Goal: Navigation & Orientation: Find specific page/section

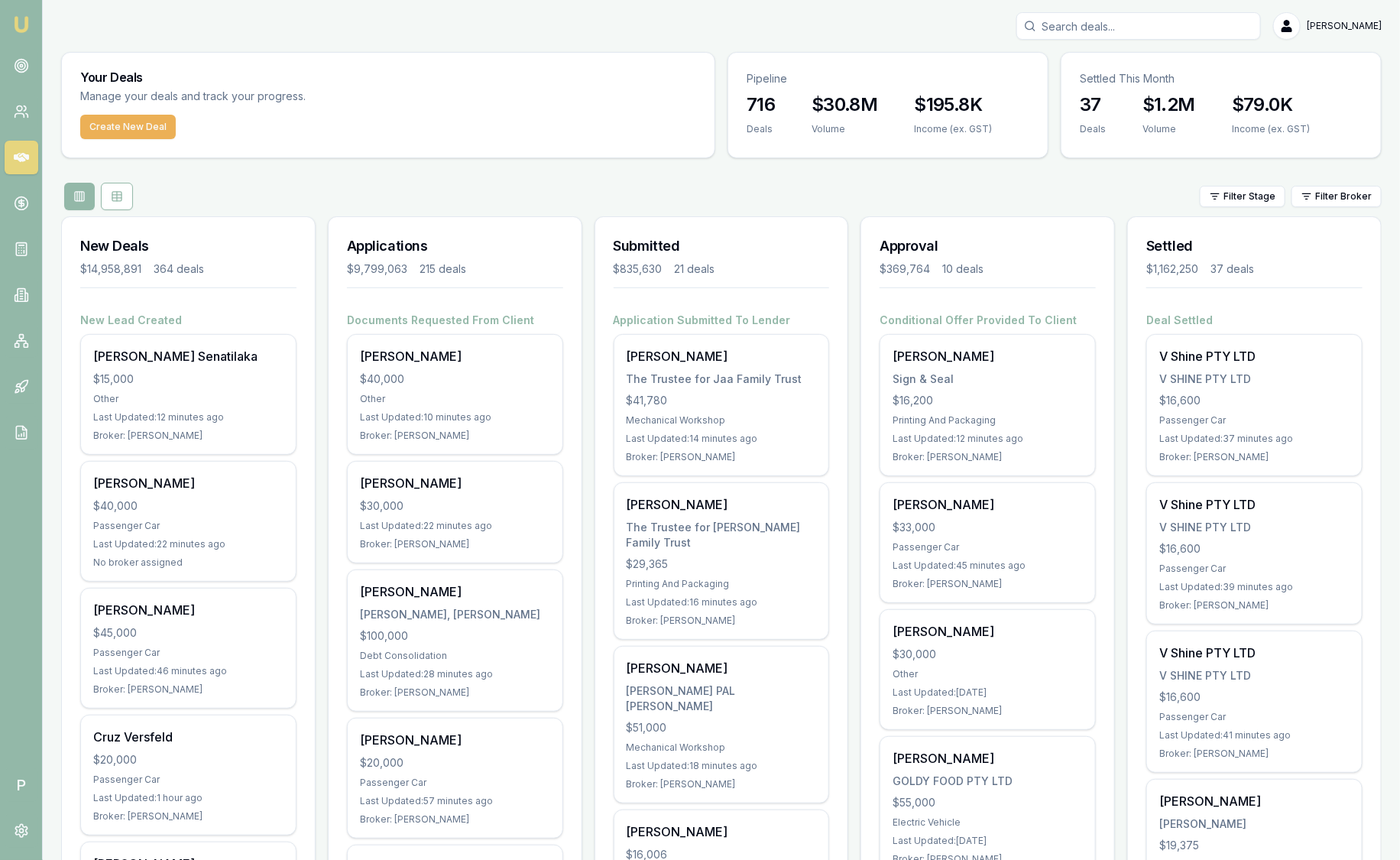
click at [1351, 199] on html "Emu Broker P Sam Crouch Toggle Menu Your Deals Manage your deals and track your…" at bounding box center [700, 430] width 1400 height 860
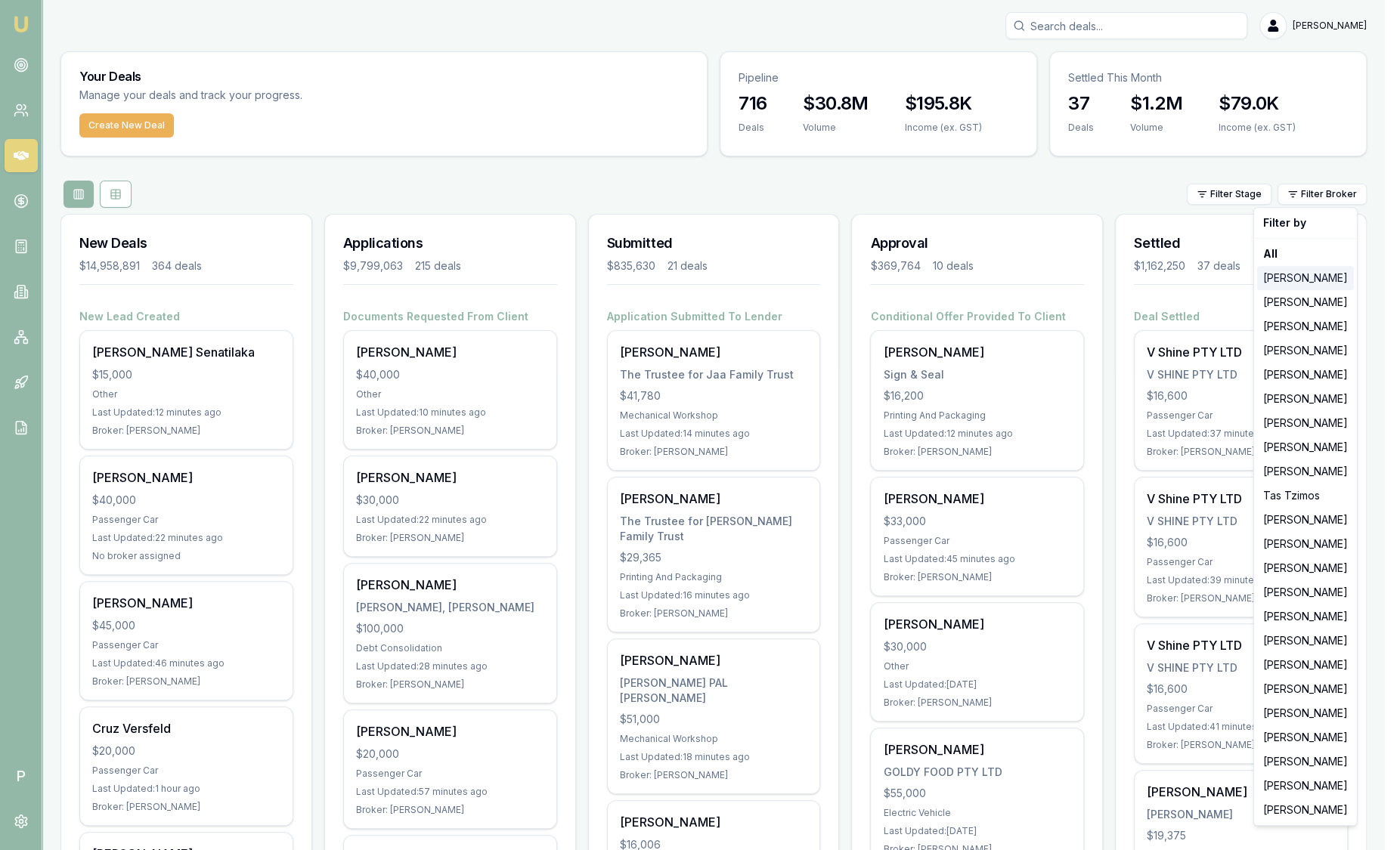
click at [1324, 271] on div "Jackson Fanfulla" at bounding box center [1305, 278] width 97 height 24
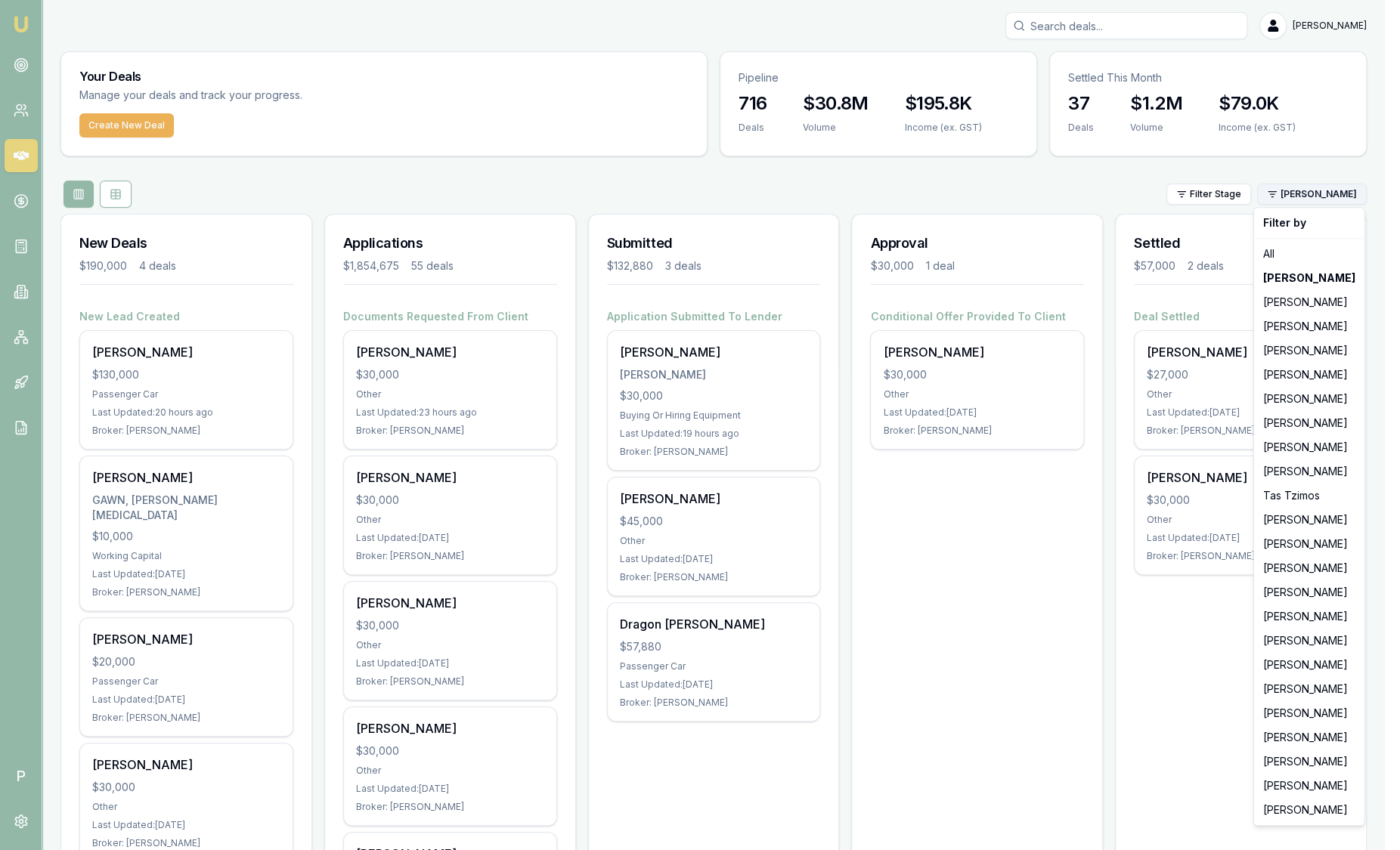
click at [1308, 196] on html "Emu Broker P Sam Crouch Toggle Menu Your Deals Manage your deals and track your…" at bounding box center [700, 425] width 1400 height 850
click at [1309, 302] on div "Stevette Gelavis" at bounding box center [1309, 302] width 105 height 24
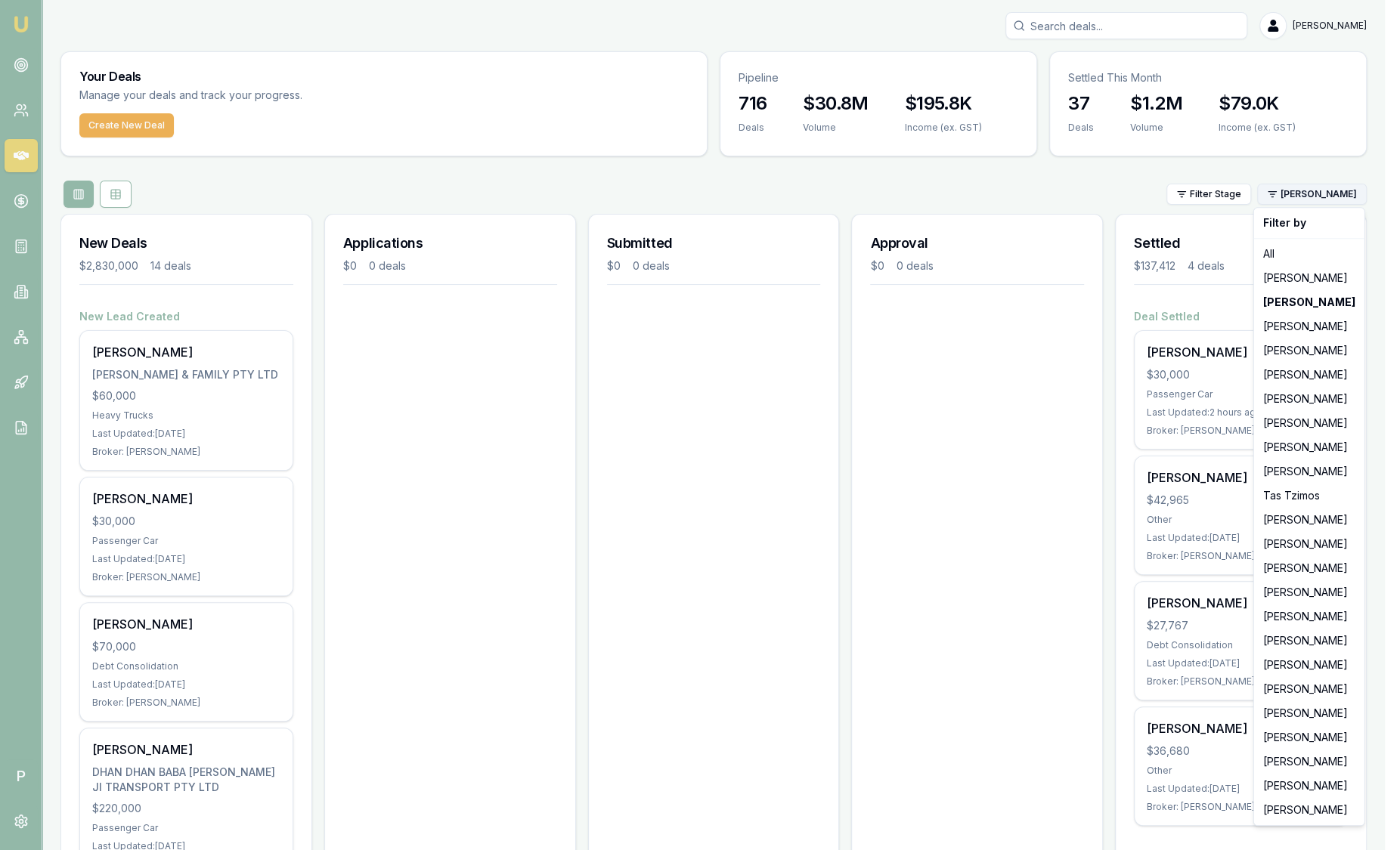
click at [1313, 197] on html "Emu Broker P Sam Crouch Toggle Menu Your Deals Manage your deals and track your…" at bounding box center [700, 425] width 1400 height 850
click at [1306, 367] on div "Evette Abdo" at bounding box center [1309, 374] width 105 height 24
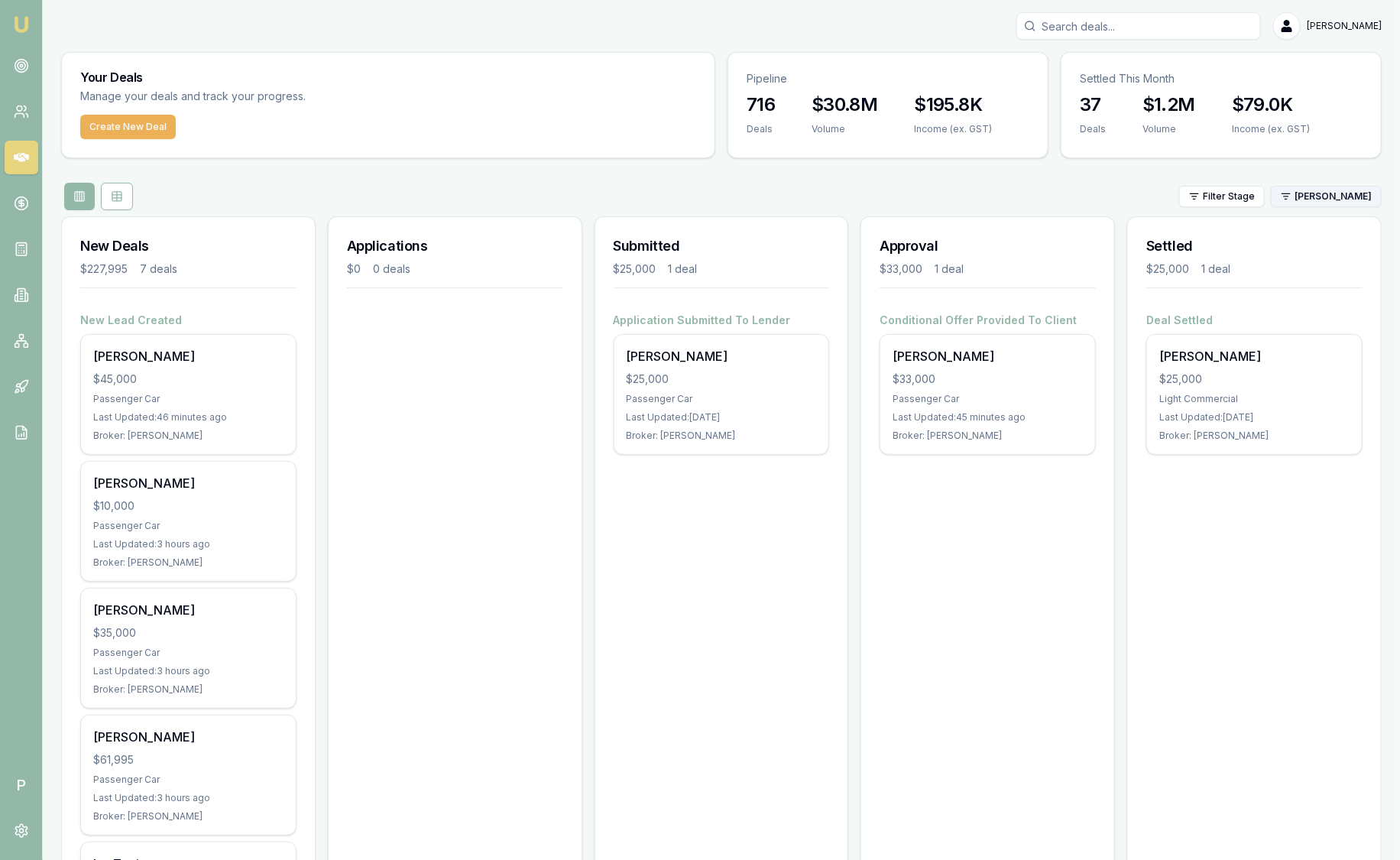
click at [1332, 202] on html "Emu Broker P Sam Crouch Toggle Menu Your Deals Manage your deals and track your…" at bounding box center [700, 430] width 1400 height 860
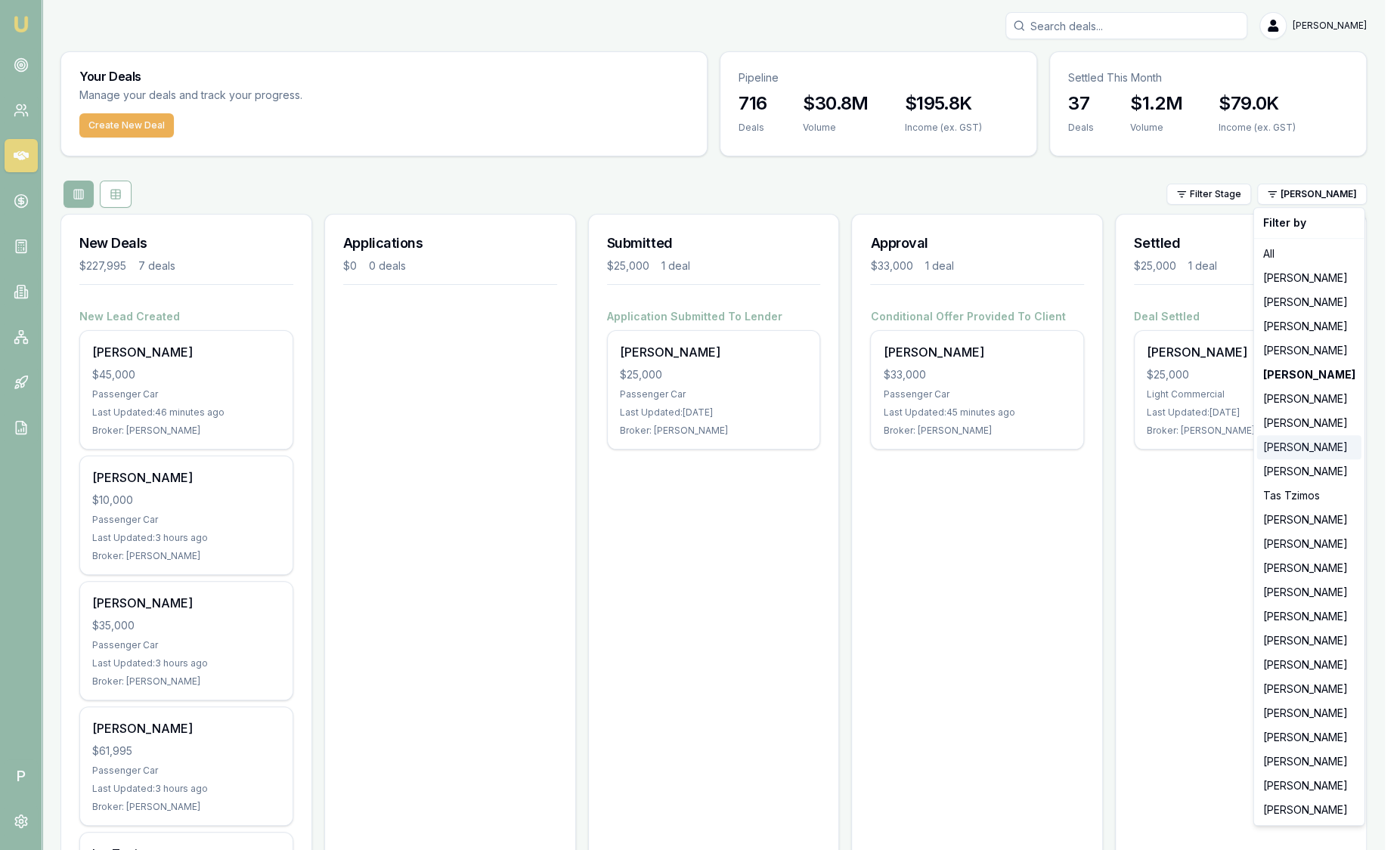
click at [1298, 444] on div "Wendy Fonseka" at bounding box center [1309, 447] width 105 height 24
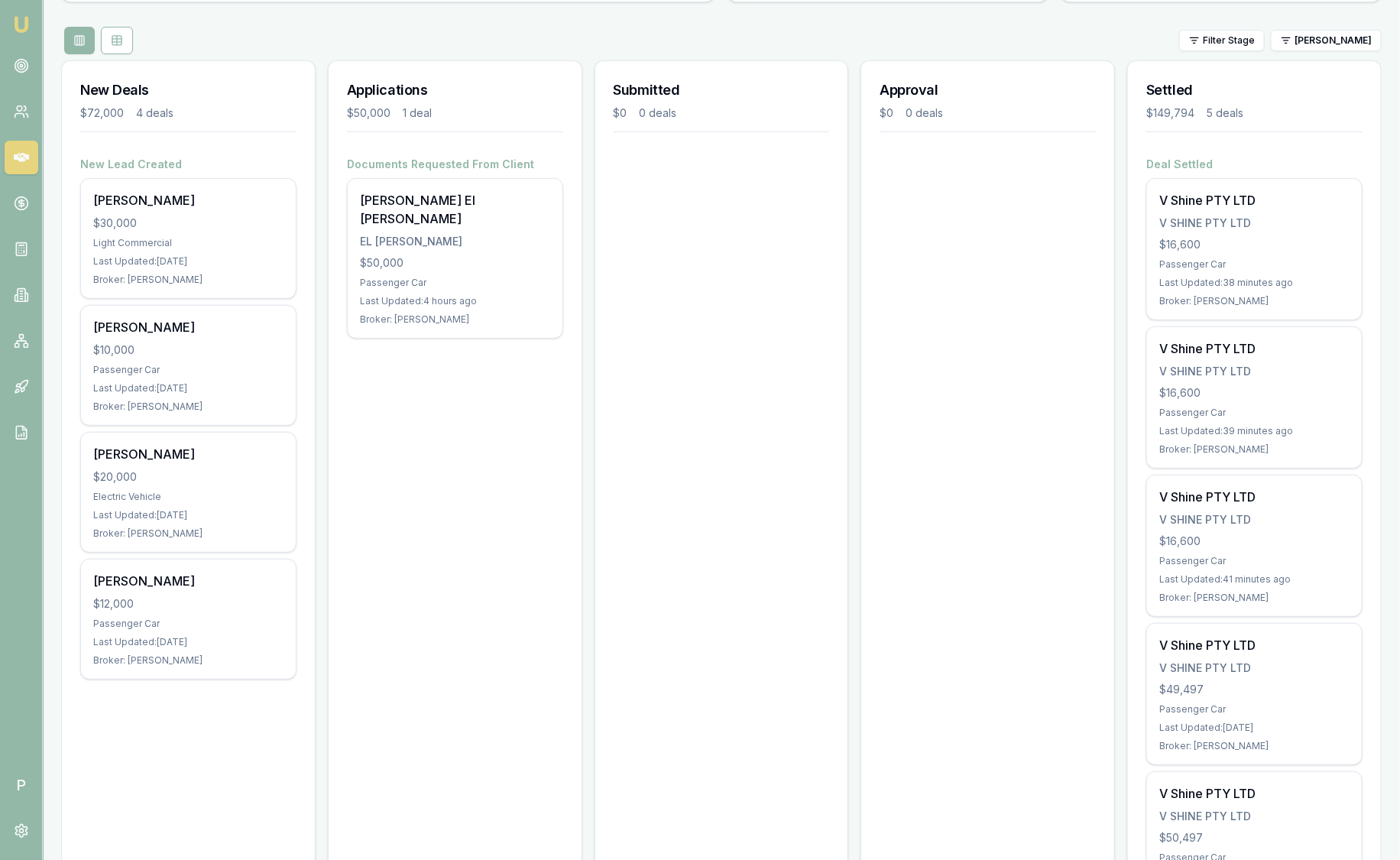
scroll to position [155, 0]
click at [1306, 52] on div "Filter Stage Wendy Fonseka" at bounding box center [721, 42] width 1320 height 28
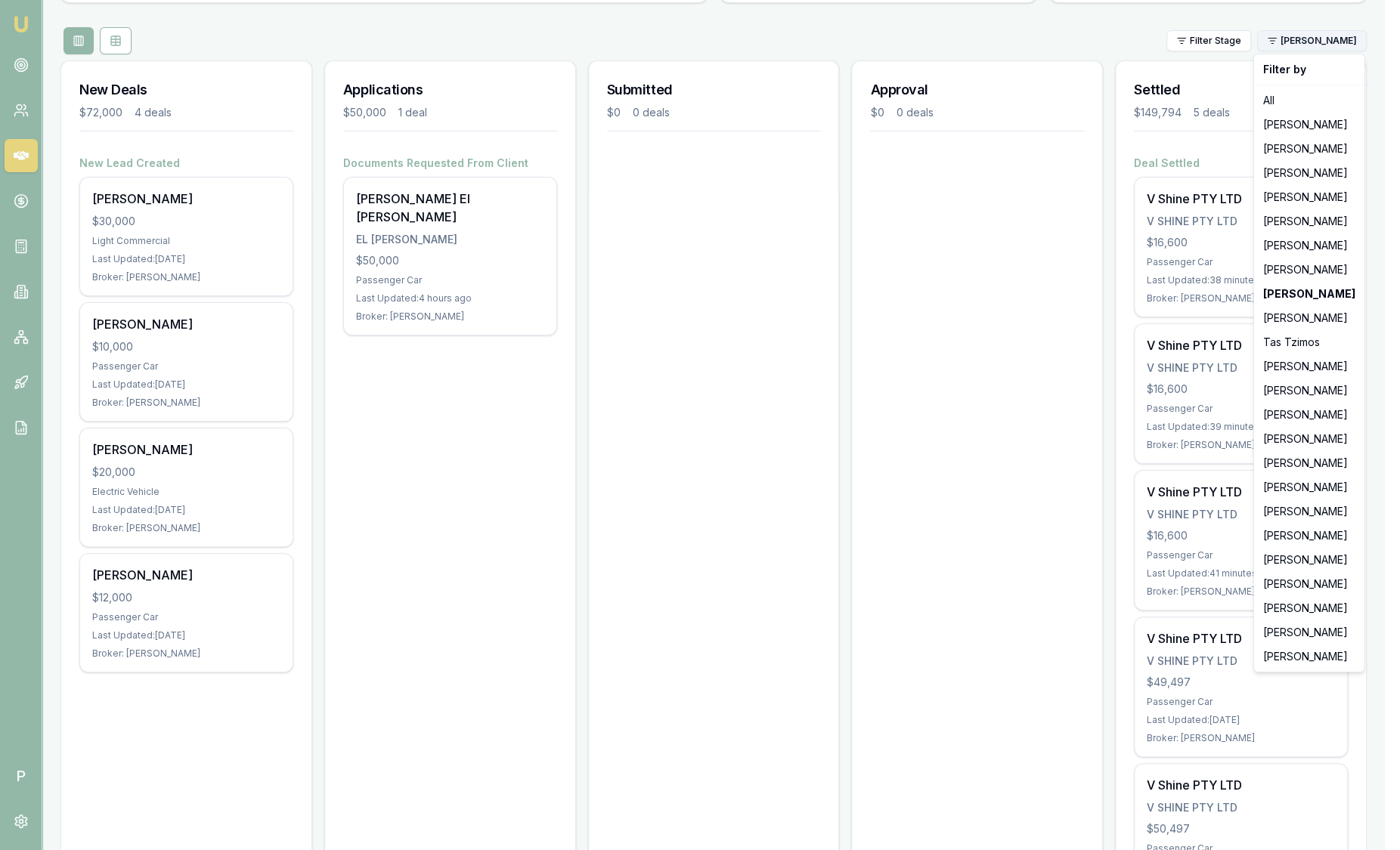
click at [1286, 45] on html "Emu Broker P Sam Crouch Toggle Menu Your Deals Manage your deals and track your…" at bounding box center [700, 272] width 1400 height 850
click at [1266, 392] on div "Pinkesh Patel" at bounding box center [1309, 391] width 105 height 24
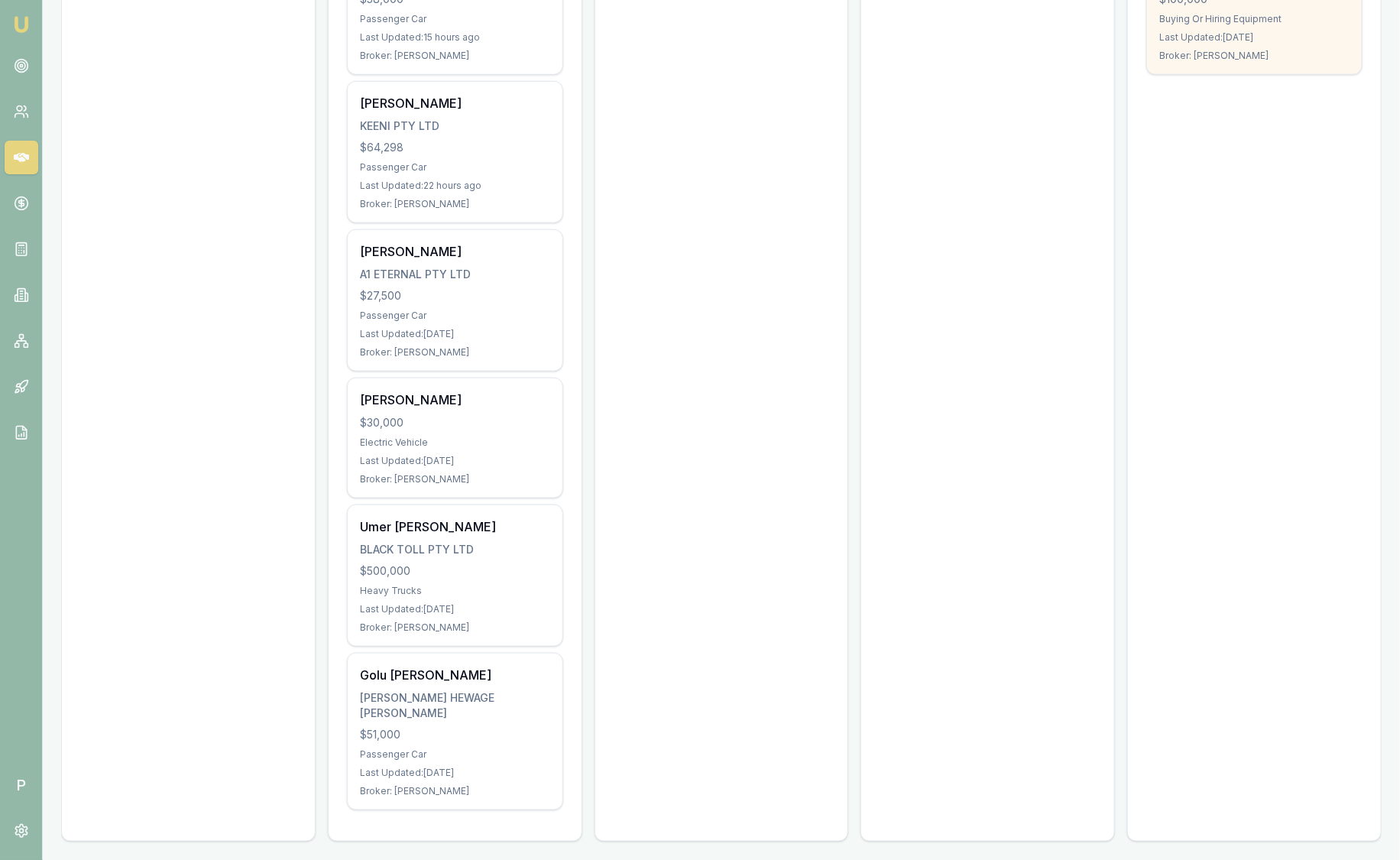
scroll to position [0, 0]
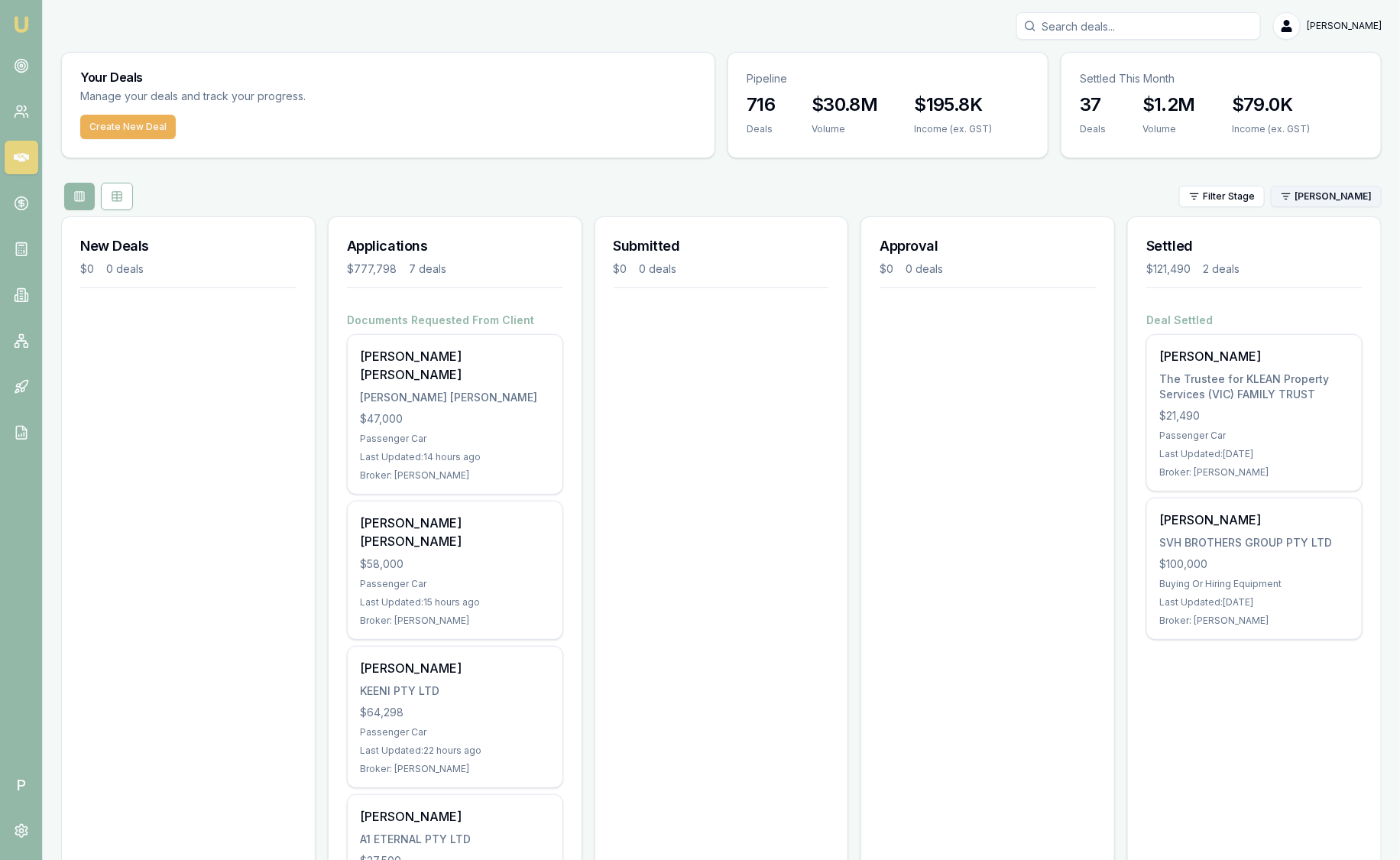
click at [1350, 199] on html "Emu Broker P Sam Crouch Toggle Menu Your Deals Manage your deals and track your…" at bounding box center [700, 430] width 1400 height 860
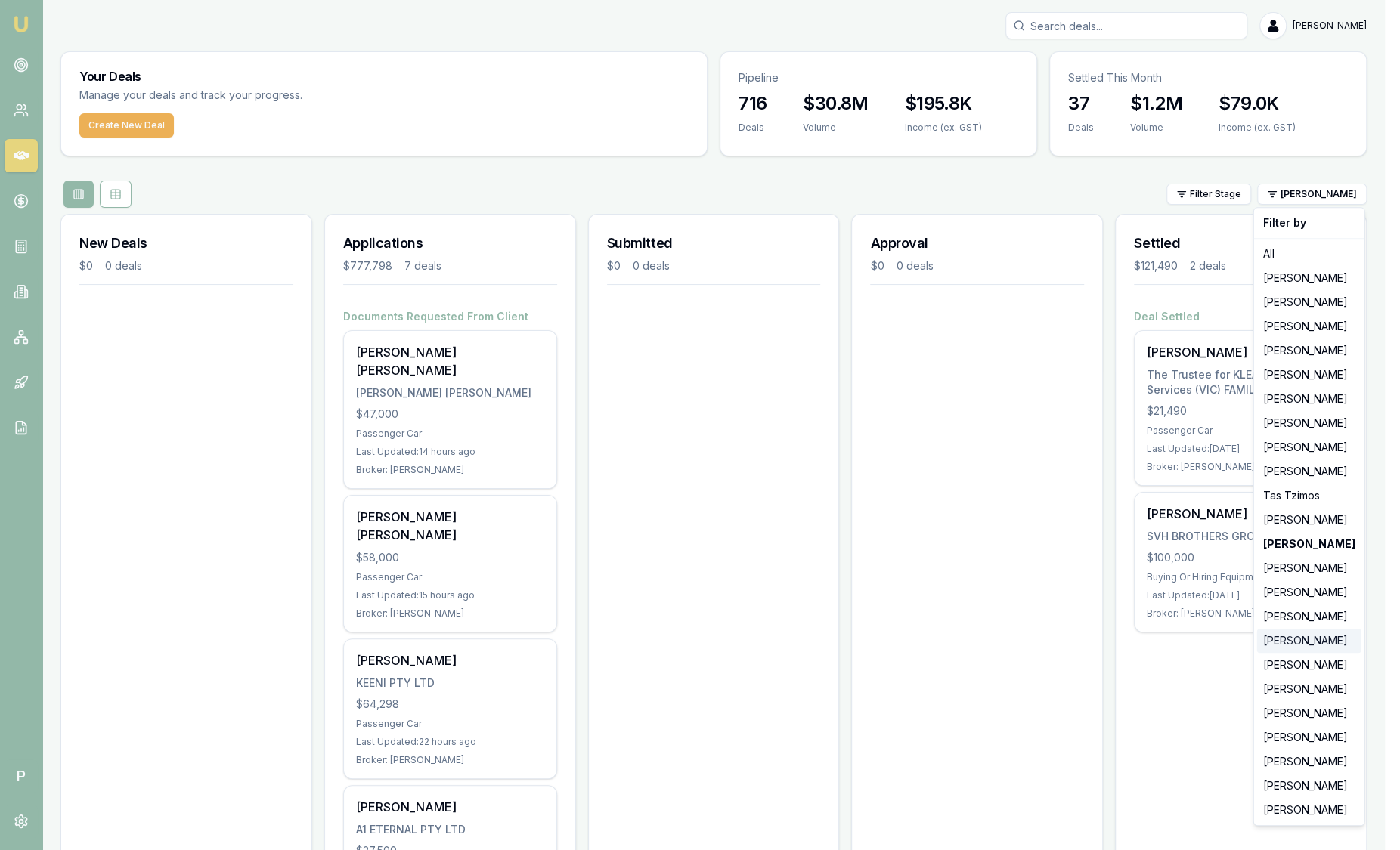
click at [1318, 634] on div "Rachael Connors" at bounding box center [1309, 640] width 105 height 24
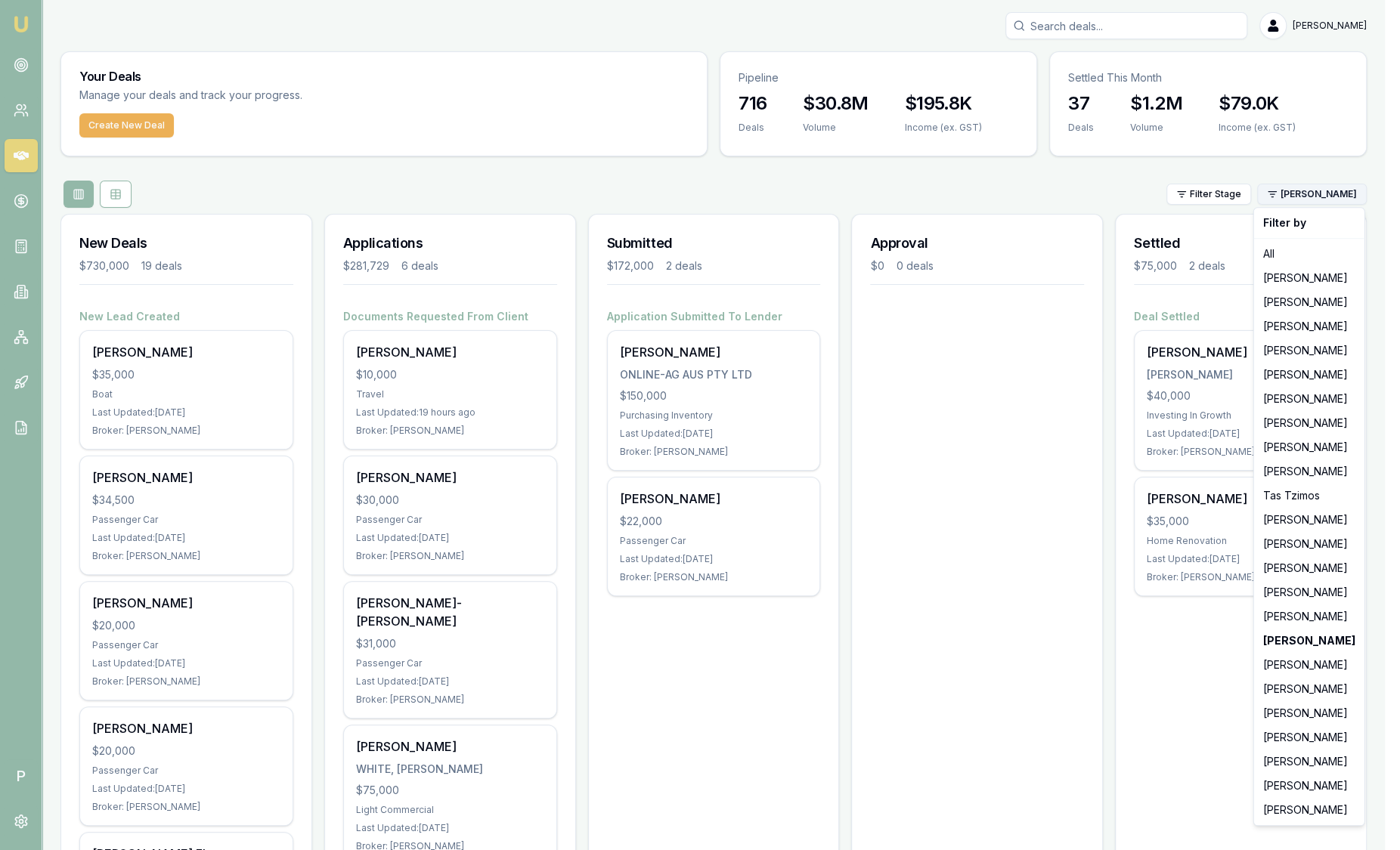
click at [1312, 201] on html "Emu Broker P Sam Crouch Toggle Menu Your Deals Manage your deals and track your…" at bounding box center [700, 425] width 1400 height 850
click at [1288, 670] on div "Natasha McCallum" at bounding box center [1309, 665] width 105 height 24
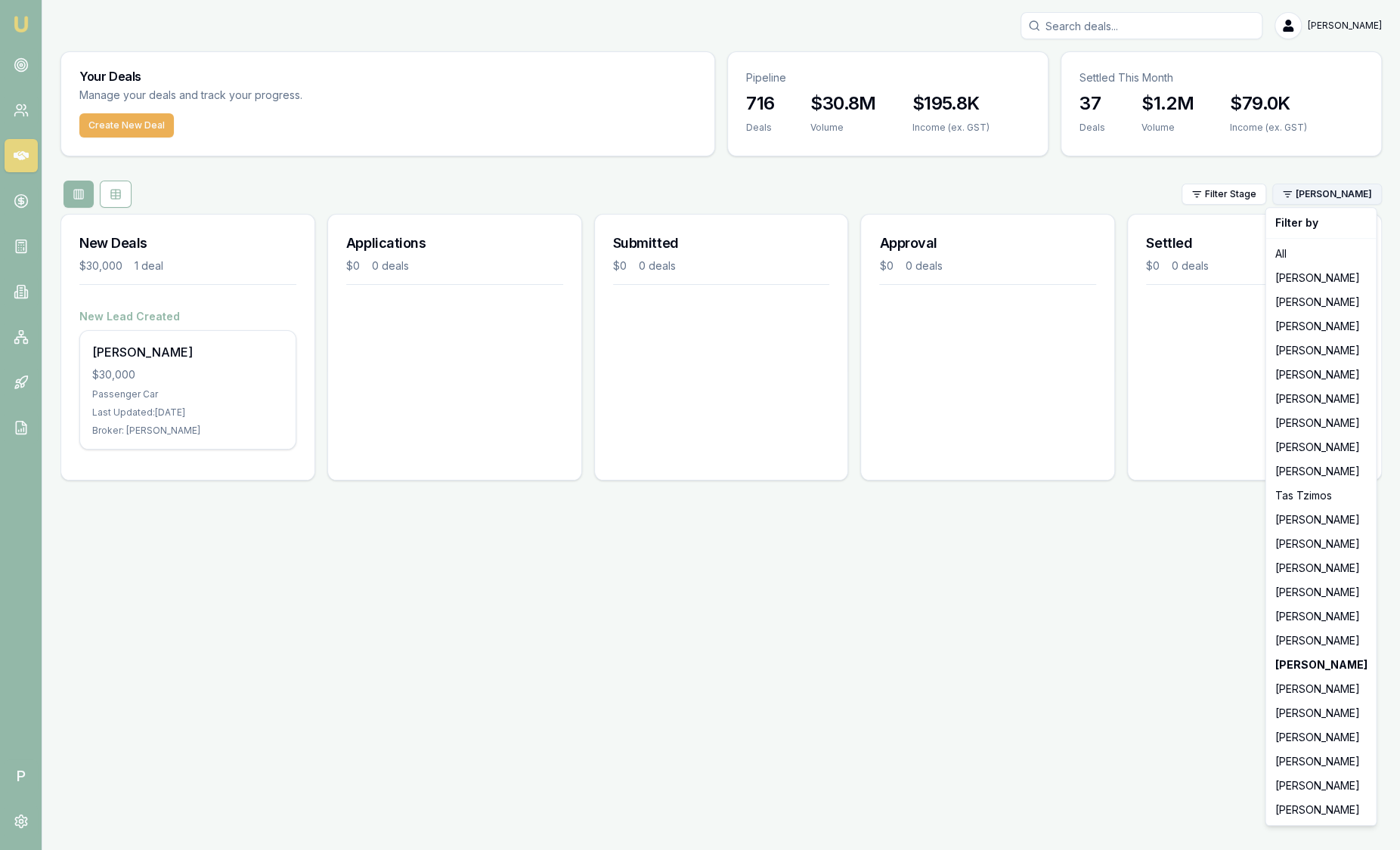
click at [1314, 198] on html "Emu Broker P Sam Crouch Toggle Menu Your Deals Manage your deals and track your…" at bounding box center [700, 425] width 1400 height 850
click at [1307, 744] on div "Robyn Adams" at bounding box center [1320, 737] width 105 height 24
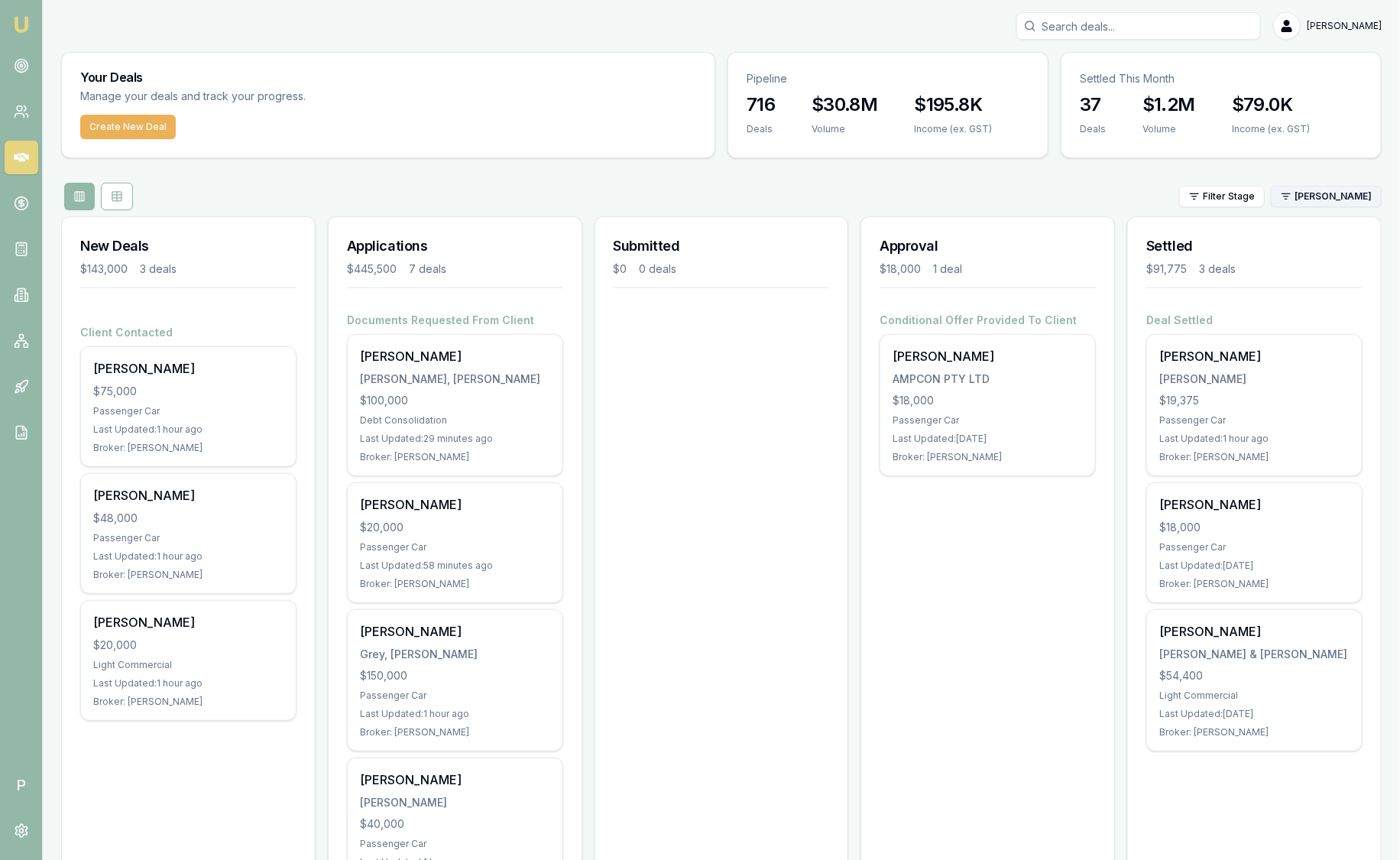
click at [1343, 191] on html "Emu Broker P Sam Crouch Toggle Menu Your Deals Manage your deals and track your…" at bounding box center [700, 430] width 1400 height 860
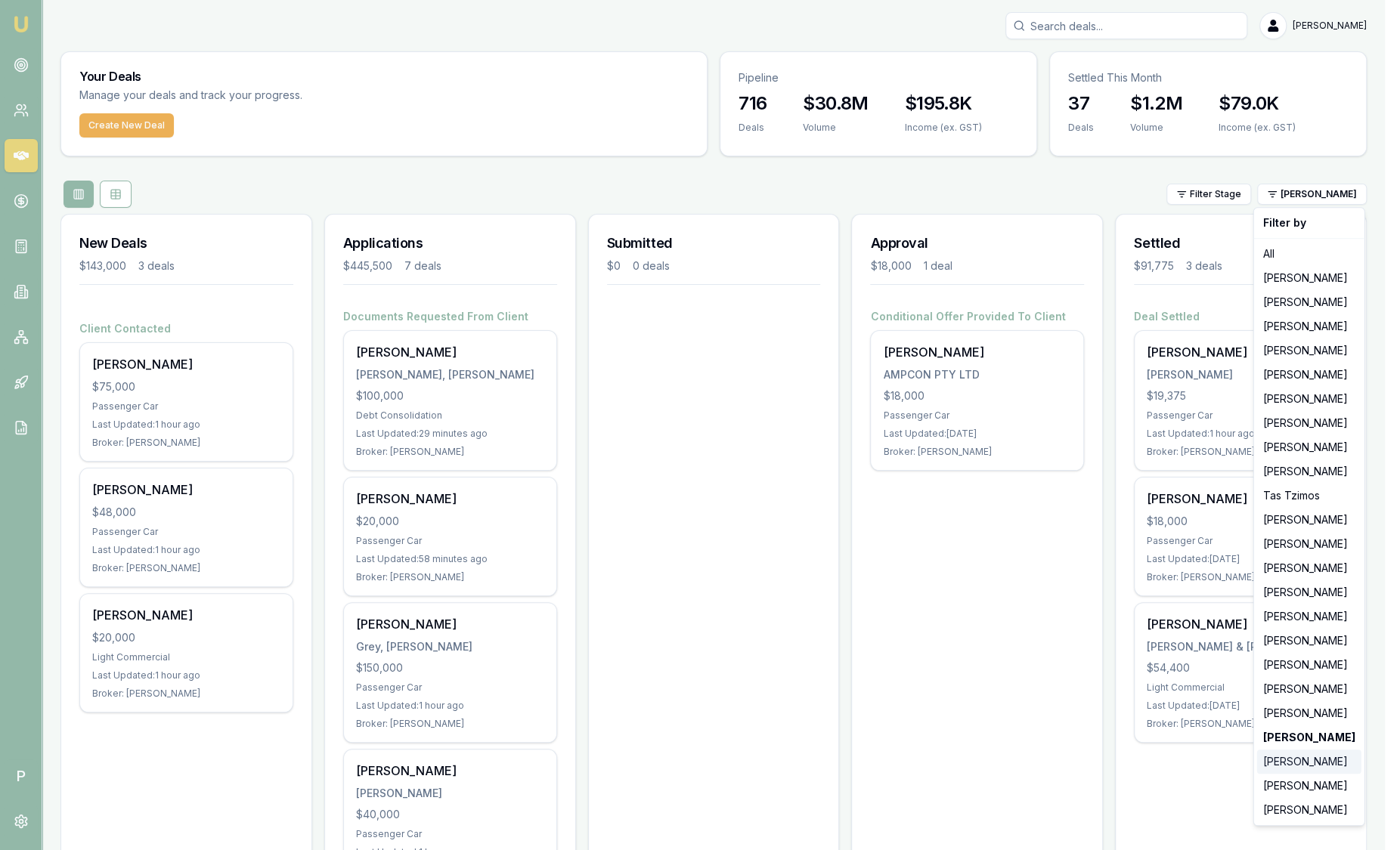
click at [1298, 757] on div "[PERSON_NAME]" at bounding box center [1309, 761] width 105 height 24
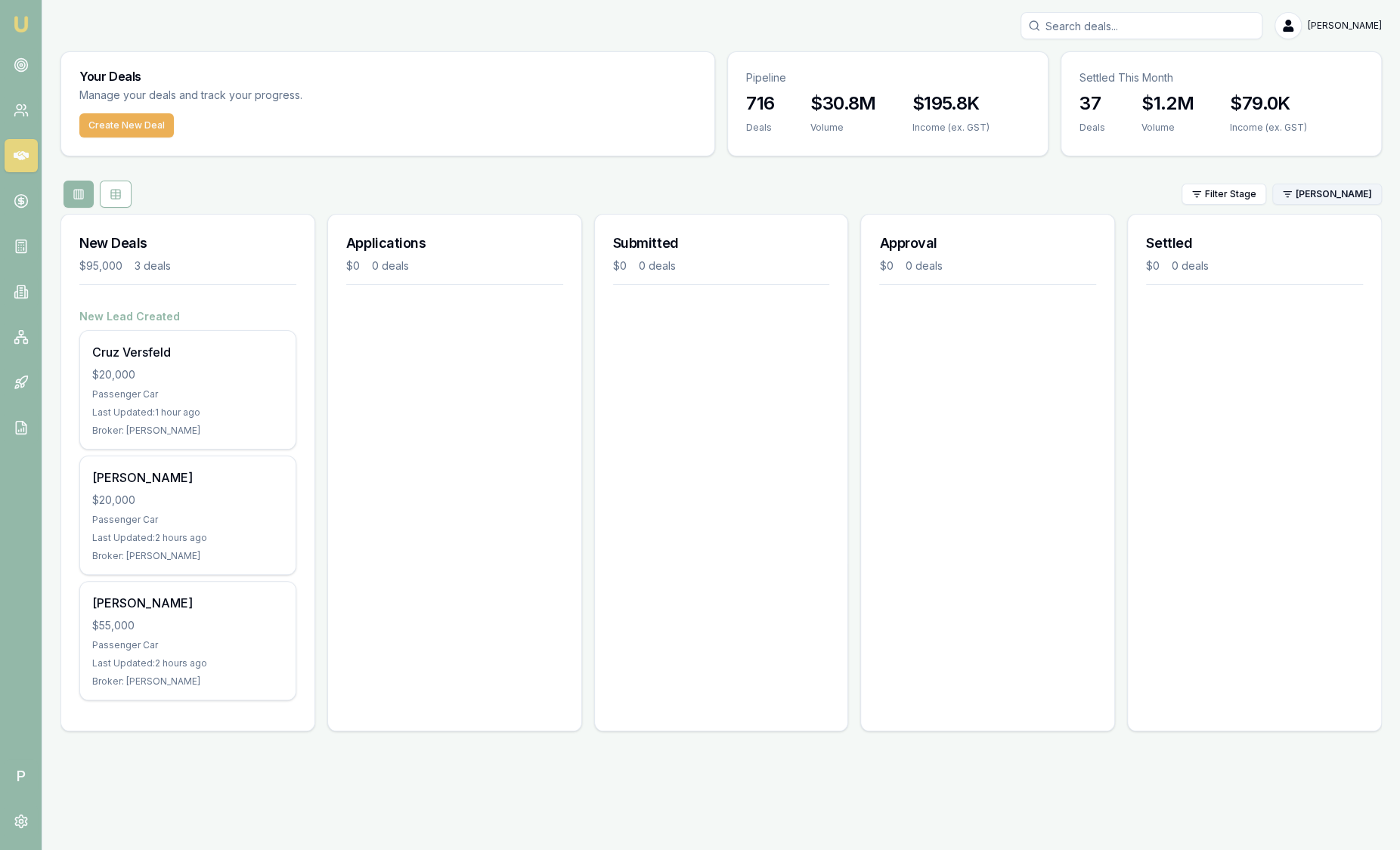
click at [1325, 199] on html "Emu Broker P Sam Crouch Toggle Menu Your Deals Manage your deals and track your…" at bounding box center [700, 425] width 1400 height 850
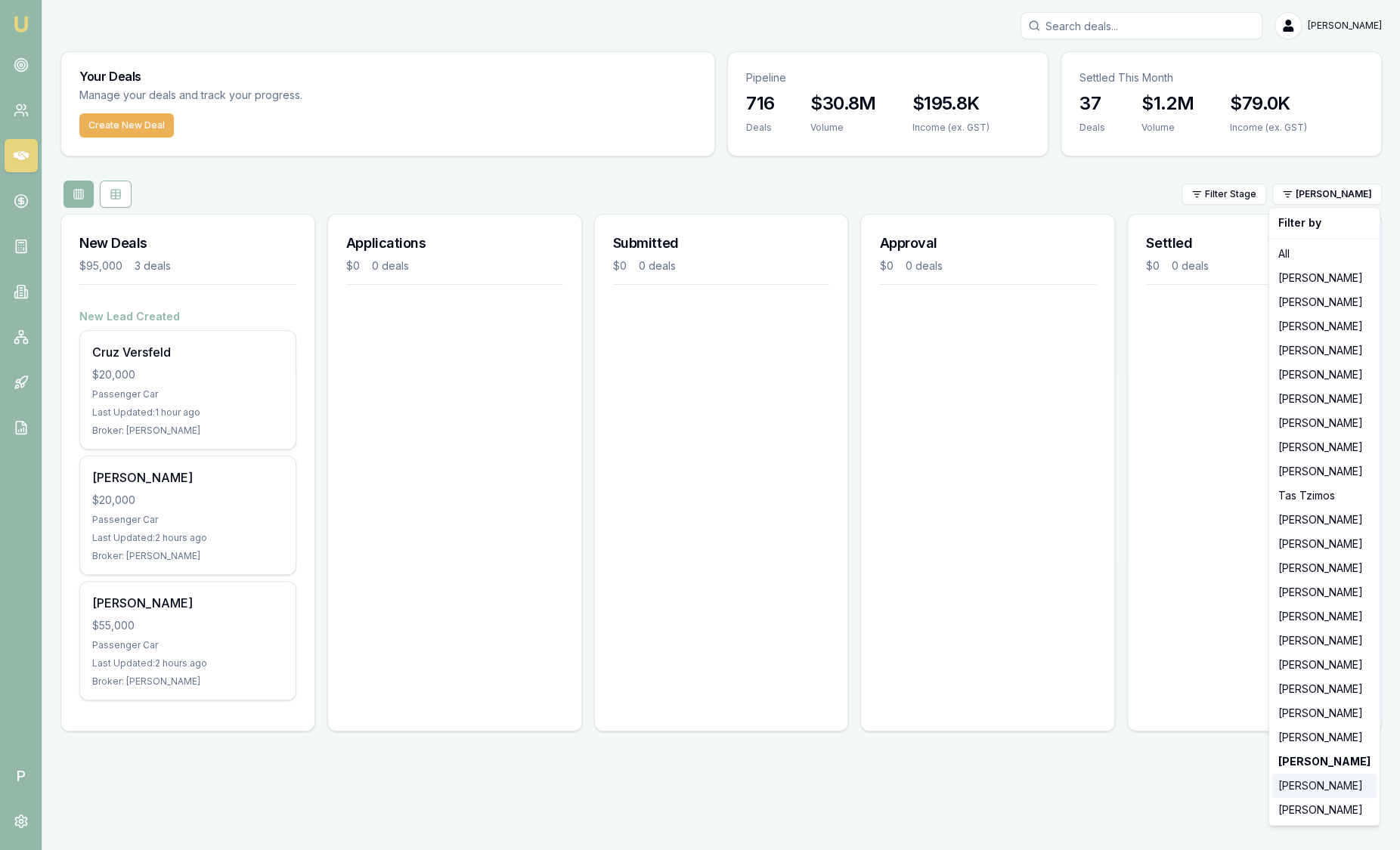
click at [1304, 787] on div "Laura La Micela" at bounding box center [1325, 786] width 105 height 24
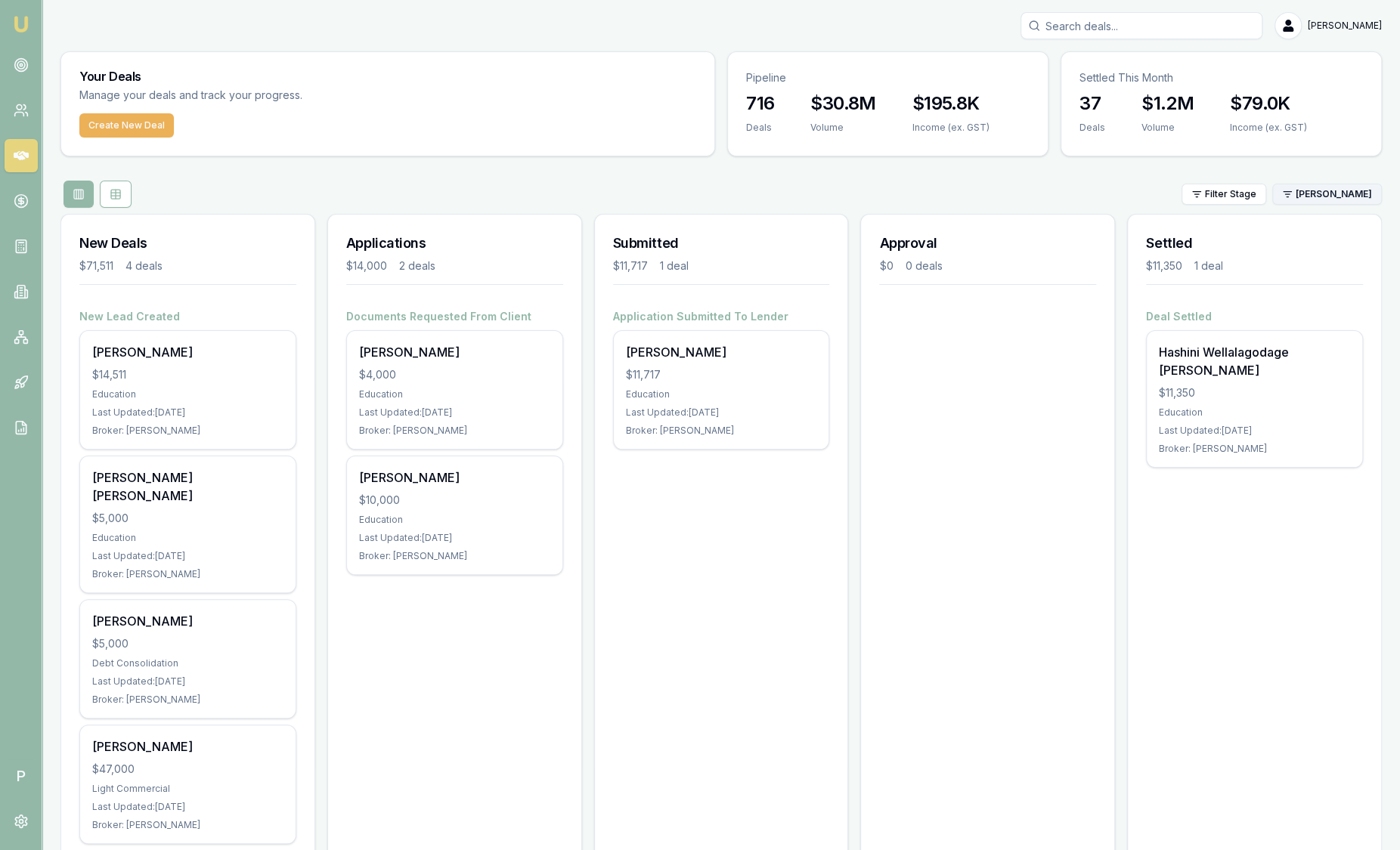
click at [1331, 189] on html "Emu Broker P Sam Crouch Toggle Menu Your Deals Manage your deals and track your…" at bounding box center [700, 425] width 1400 height 850
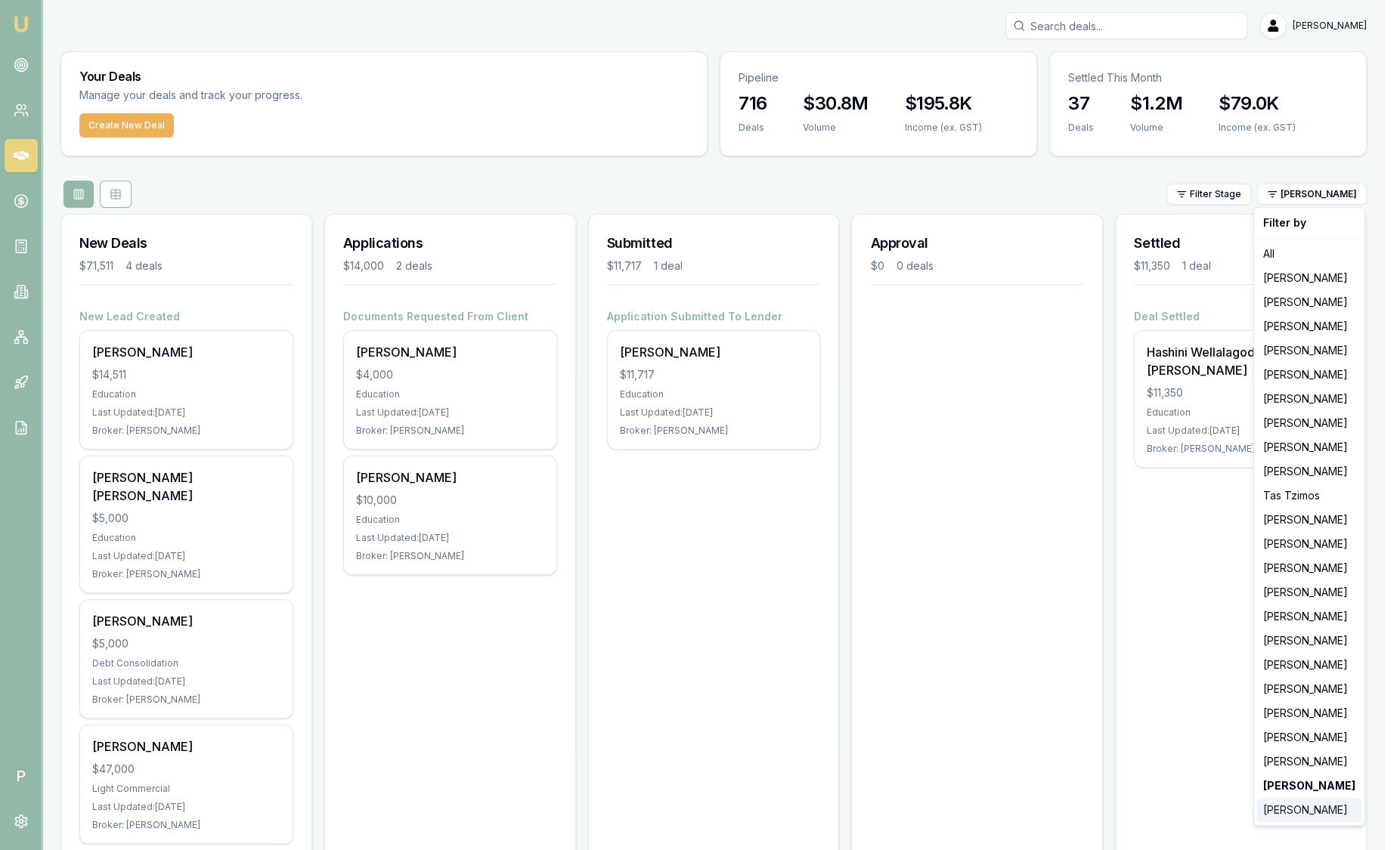
click at [1270, 818] on div "[PERSON_NAME]" at bounding box center [1309, 810] width 105 height 24
